Goal: Check status

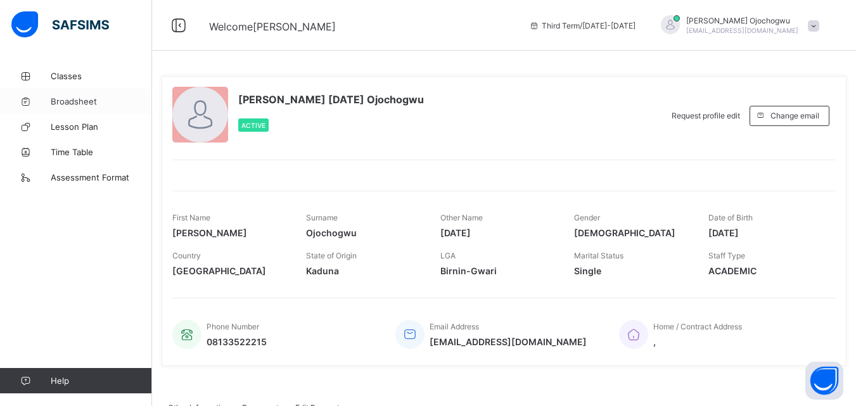
click at [72, 104] on span "Broadsheet" at bounding box center [101, 101] width 101 height 10
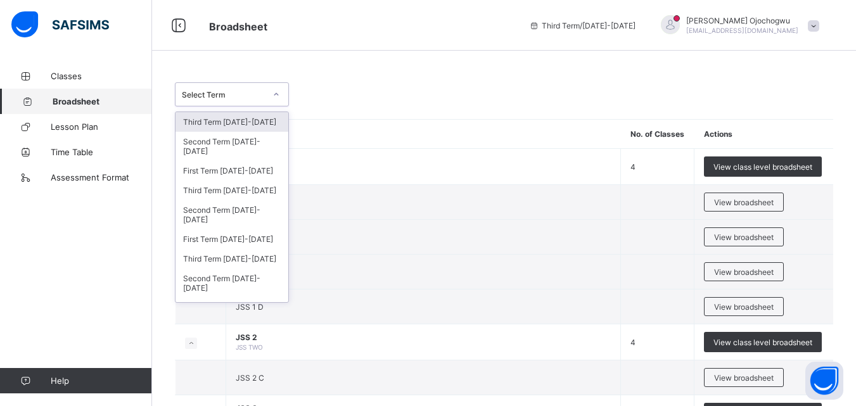
click at [276, 93] on icon at bounding box center [277, 94] width 8 height 13
click at [247, 119] on div "Third Term [DATE]-[DATE]" at bounding box center [232, 122] width 113 height 20
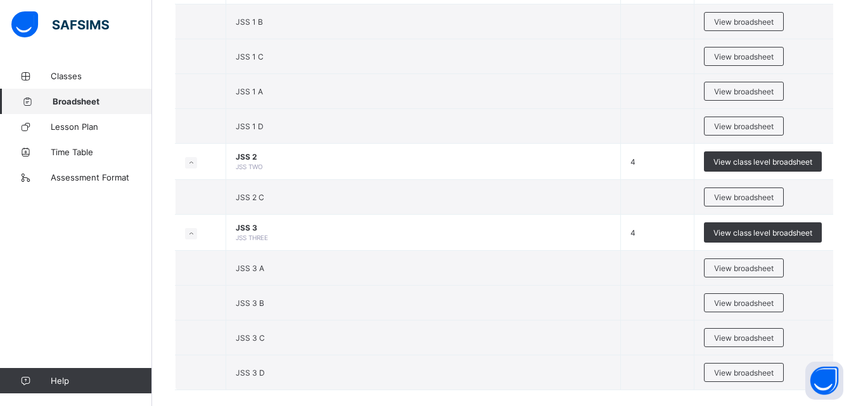
scroll to position [228, 0]
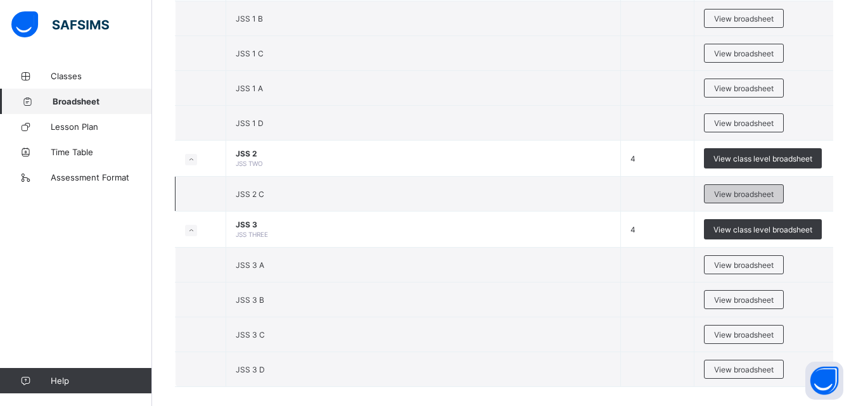
click at [740, 195] on span "View broadsheet" at bounding box center [744, 195] width 60 height 10
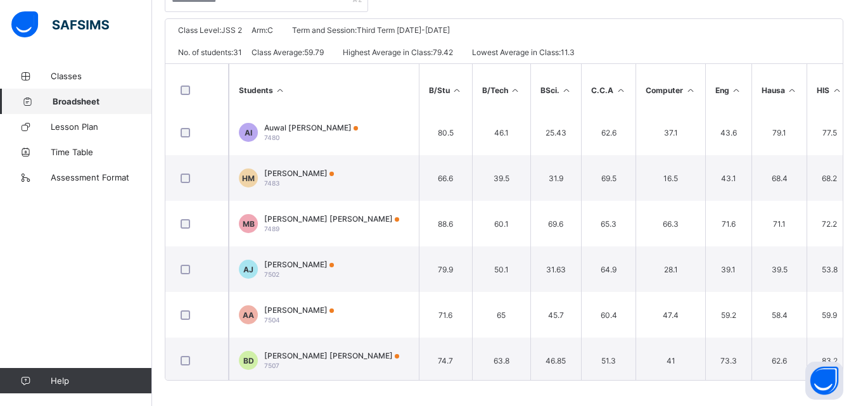
scroll to position [137, 0]
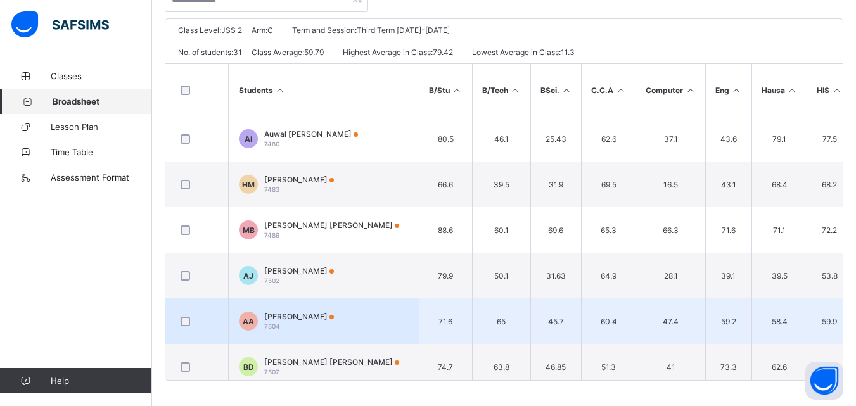
click at [754, 326] on td "58.4" at bounding box center [780, 322] width 56 height 46
click at [773, 290] on td "39.5" at bounding box center [780, 276] width 56 height 46
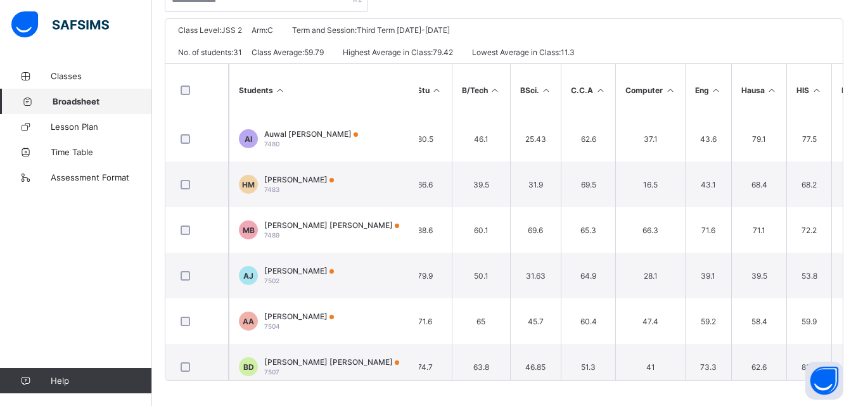
scroll to position [137, 15]
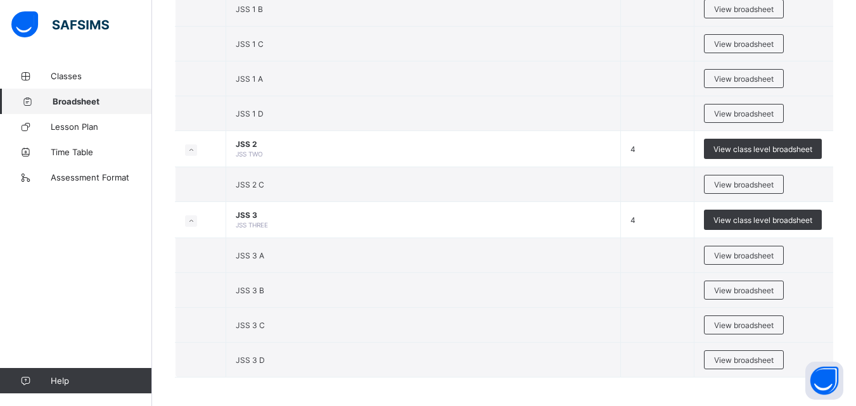
scroll to position [196, 0]
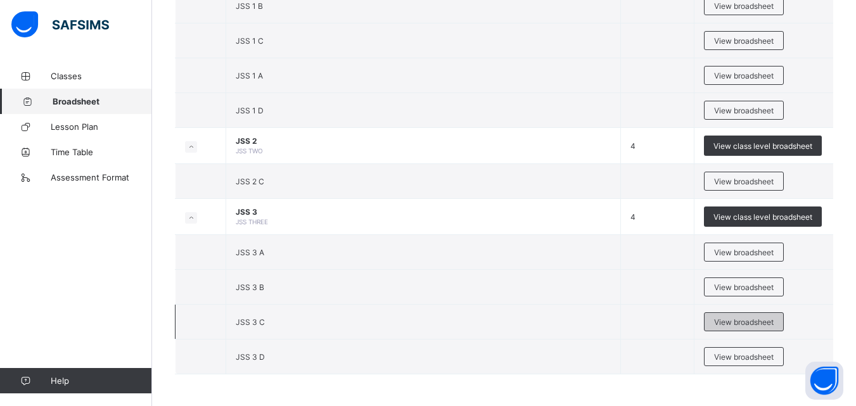
click at [752, 321] on span "View broadsheet" at bounding box center [744, 323] width 60 height 10
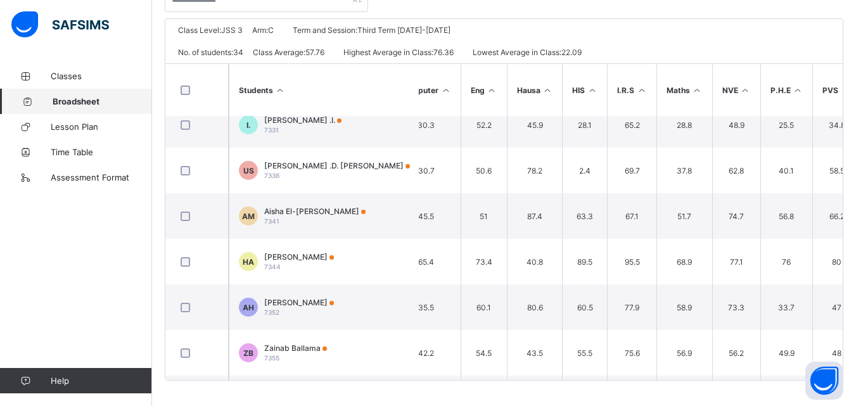
scroll to position [379, 245]
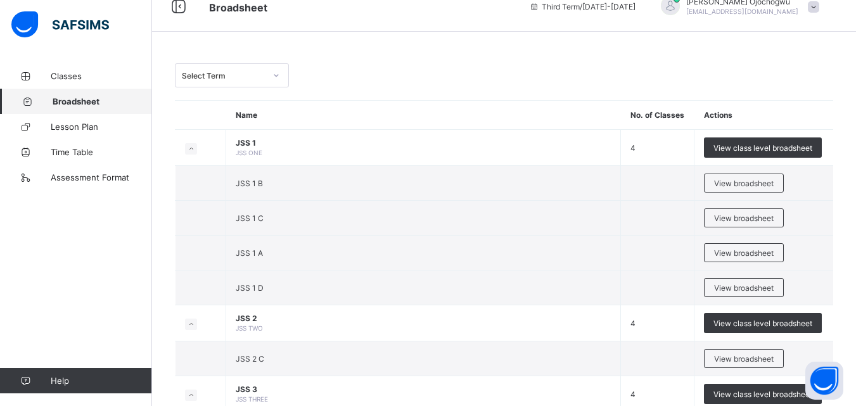
scroll to position [17, 0]
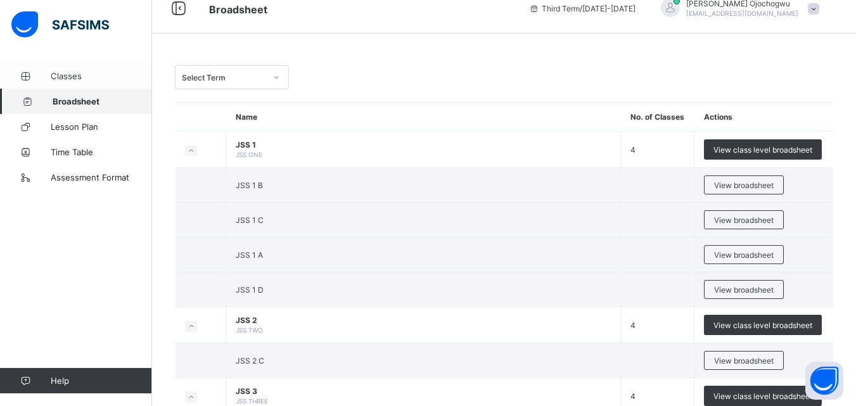
click at [72, 76] on span "Classes" at bounding box center [101, 76] width 101 height 10
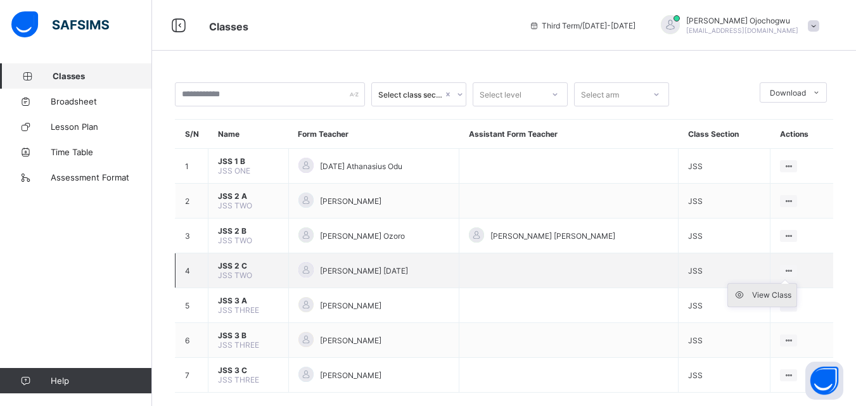
click at [775, 291] on div "View Class" at bounding box center [771, 295] width 39 height 13
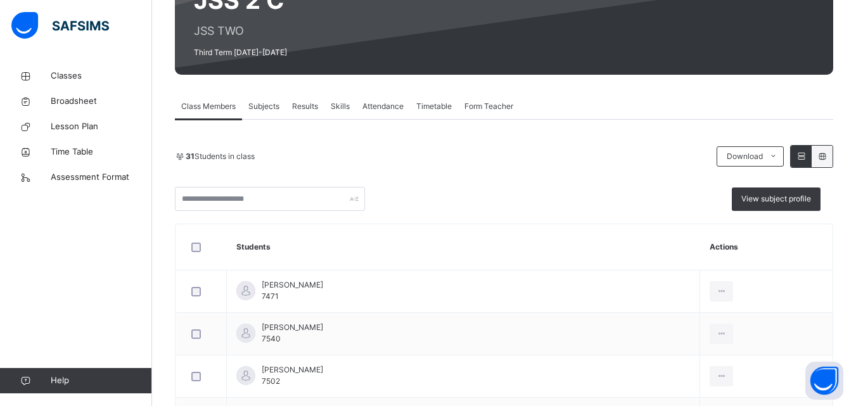
scroll to position [152, 0]
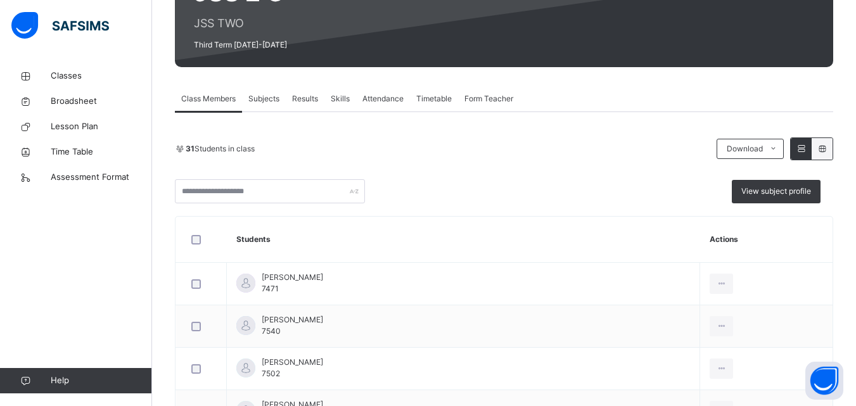
click at [306, 98] on span "Results" at bounding box center [305, 98] width 26 height 11
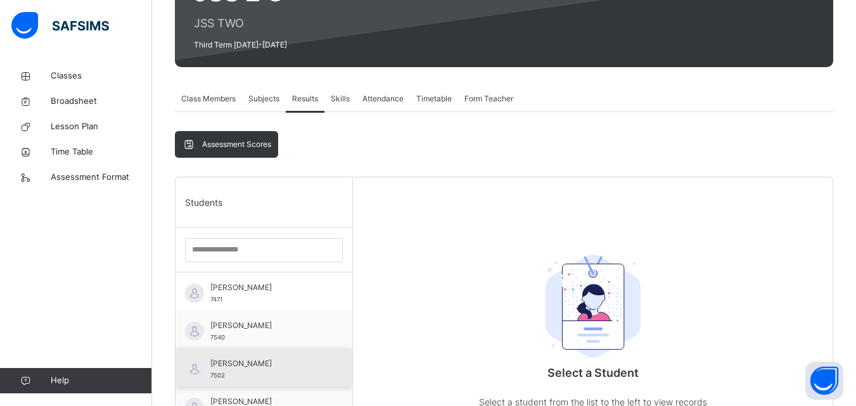
click at [257, 361] on span "[PERSON_NAME]" at bounding box center [266, 363] width 113 height 11
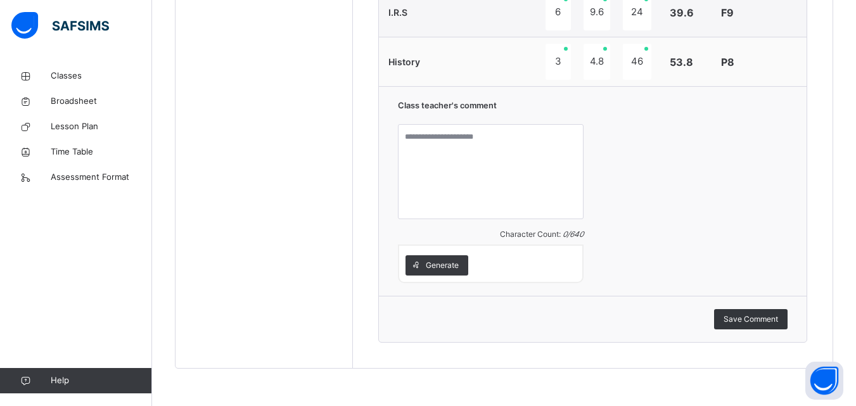
scroll to position [1054, 0]
click at [451, 263] on span "Generate" at bounding box center [442, 264] width 33 height 11
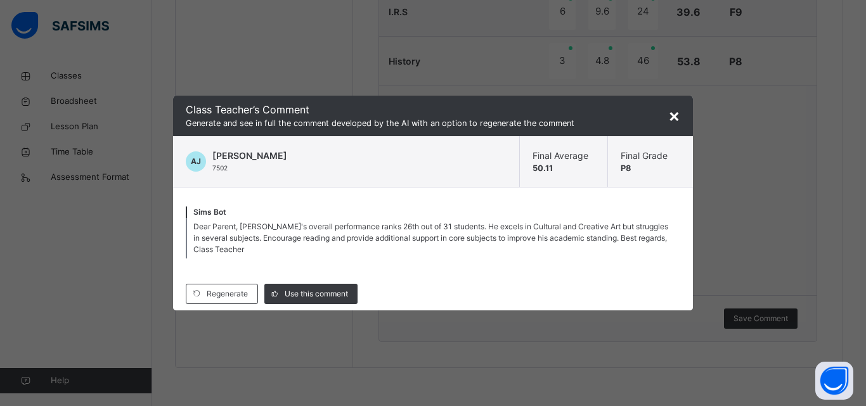
click at [672, 114] on span "×" at bounding box center [674, 116] width 12 height 22
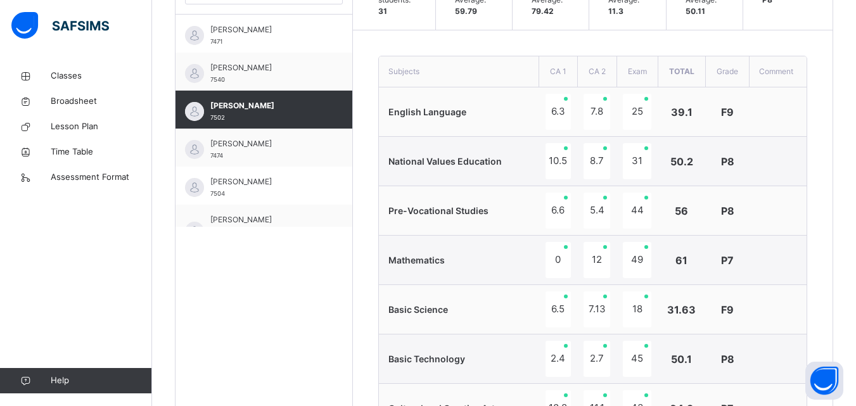
scroll to position [398, 0]
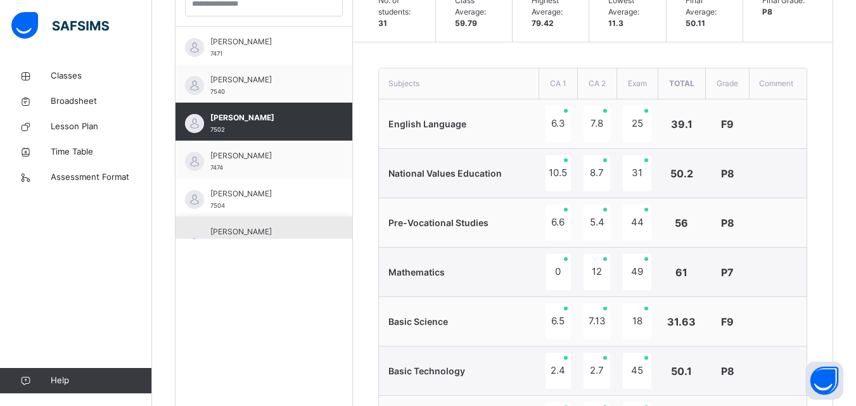
click at [228, 229] on span "[PERSON_NAME] [PERSON_NAME]" at bounding box center [266, 237] width 113 height 23
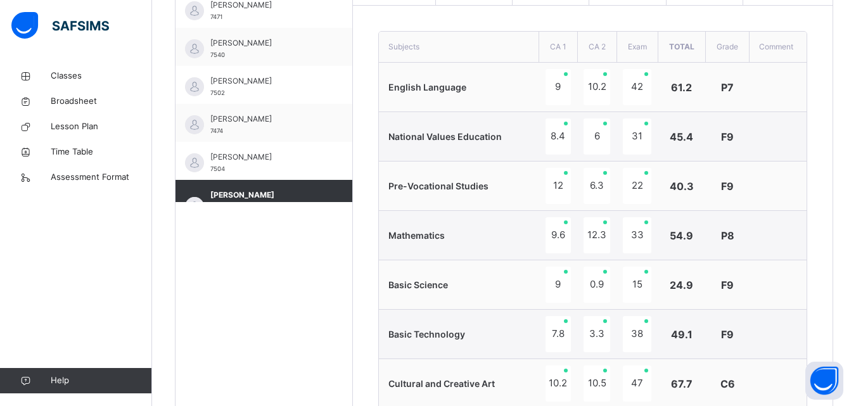
scroll to position [423, 0]
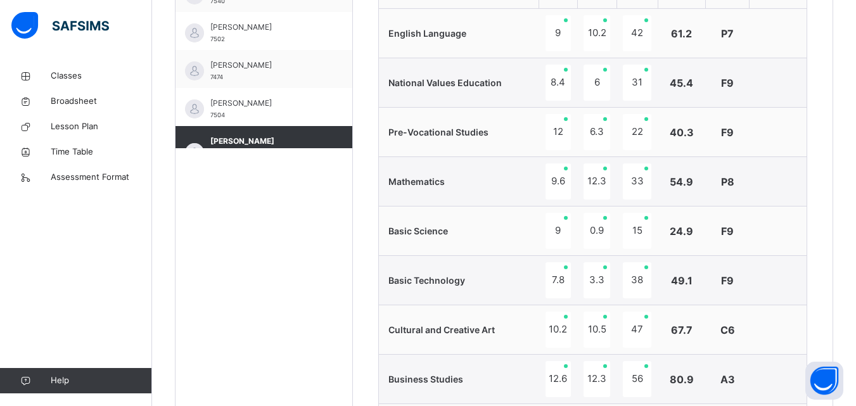
scroll to position [496, 0]
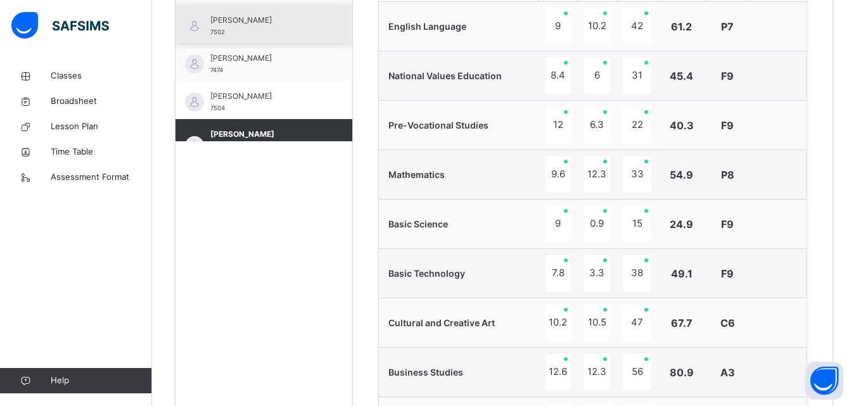
click at [252, 24] on span "[PERSON_NAME]" at bounding box center [266, 20] width 113 height 11
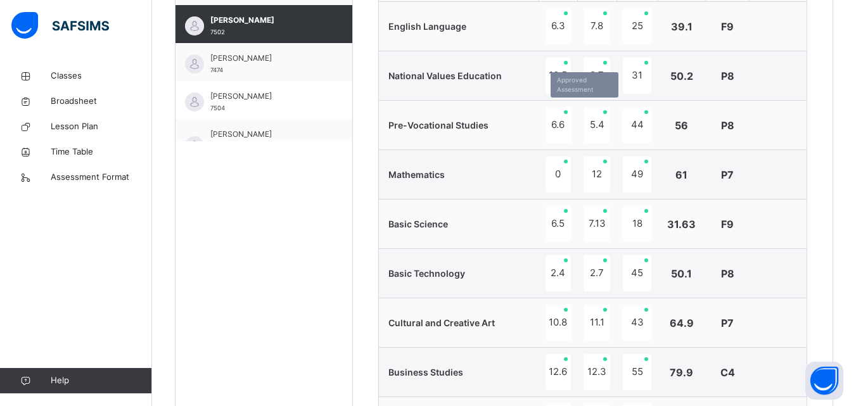
click at [564, 121] on div "6.6" at bounding box center [559, 125] width 26 height 36
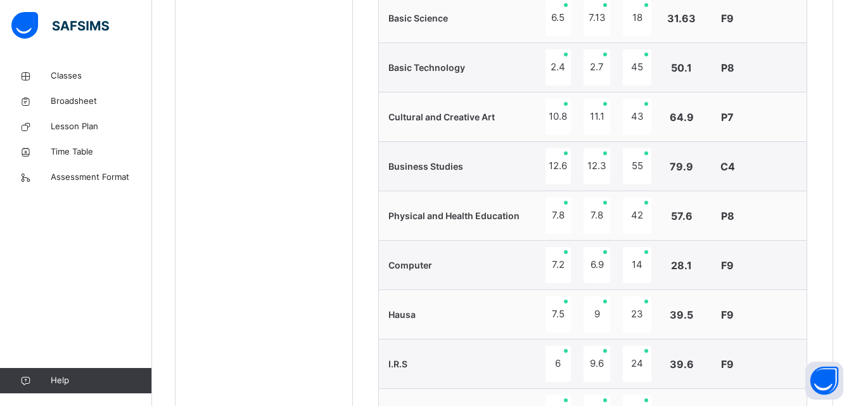
click at [818, 182] on div "No. of students: 31 Class Average: 59.79 Highest Average: 79.42 Lowest Average:…" at bounding box center [593, 199] width 480 height 1041
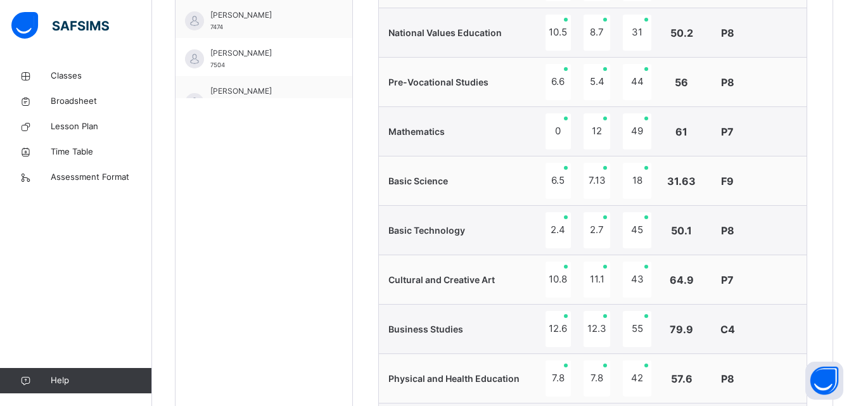
scroll to position [539, 0]
